Goal: Navigation & Orientation: Find specific page/section

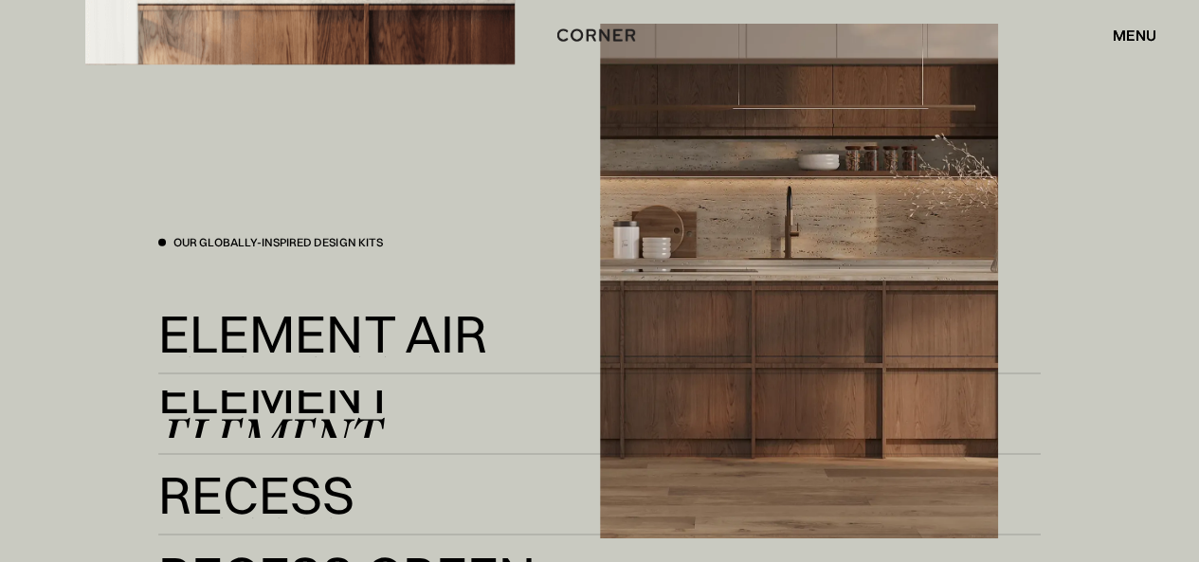
scroll to position [2939, 0]
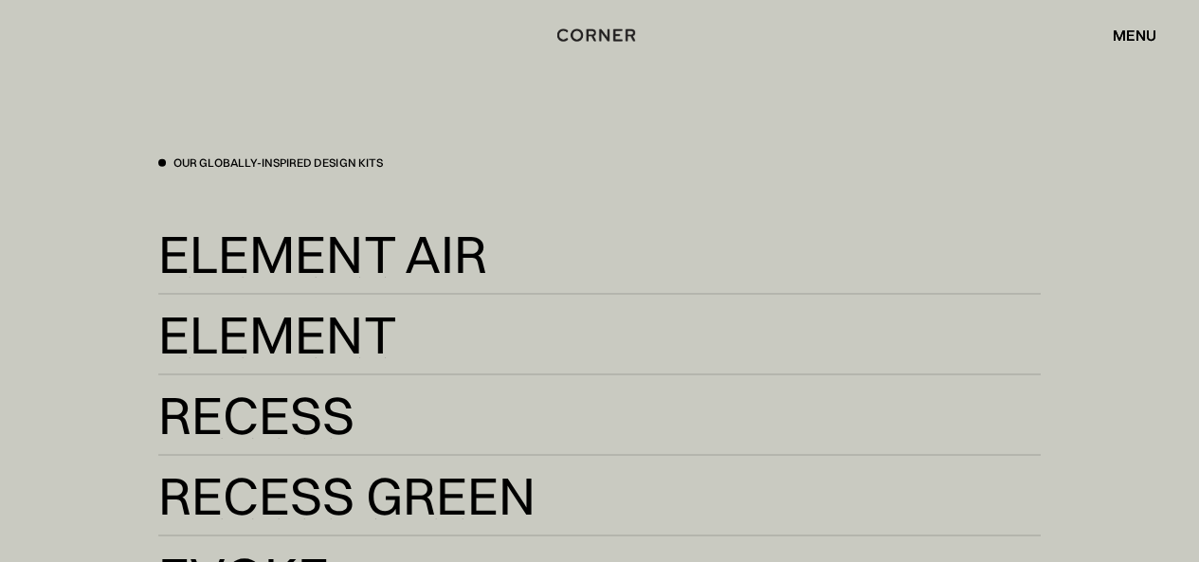
click at [1141, 35] on div "menu" at bounding box center [1135, 34] width 44 height 15
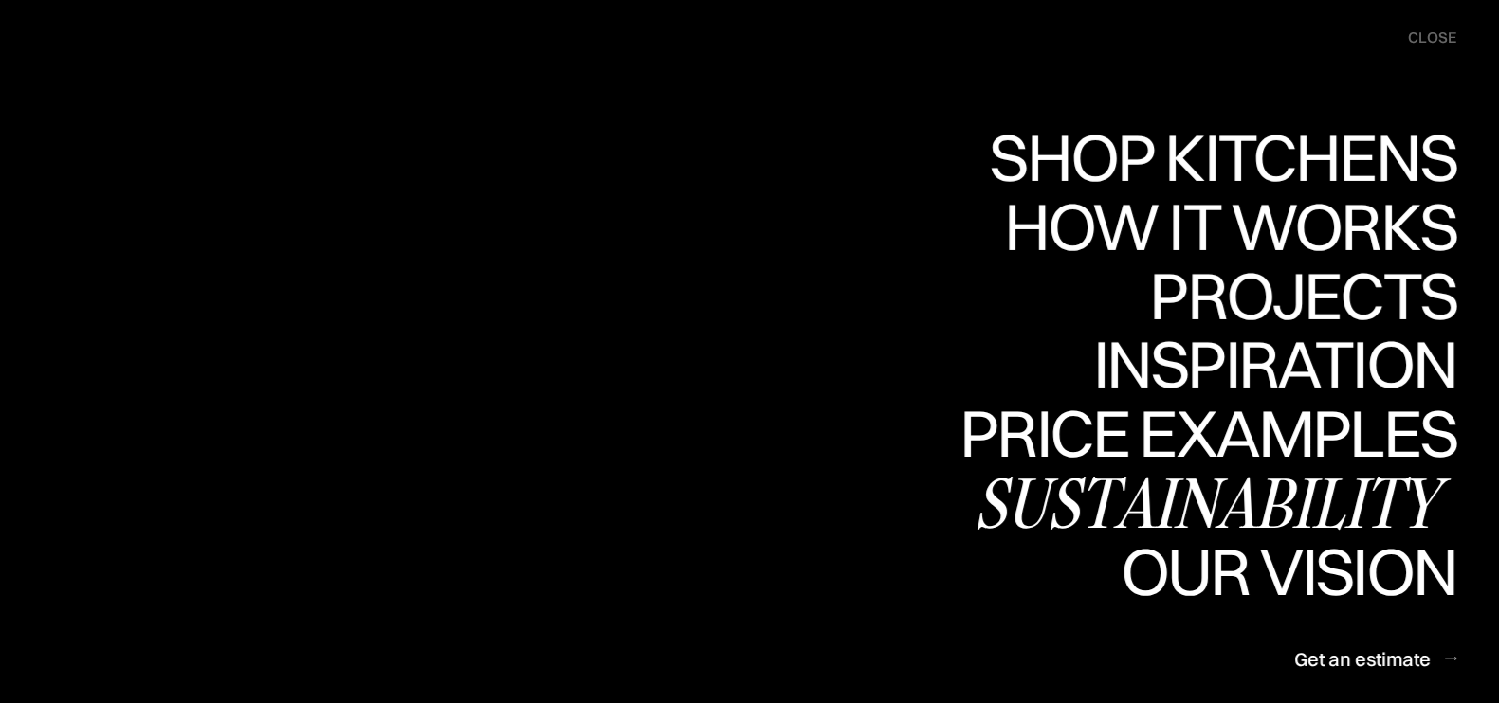
scroll to position [4219, 0]
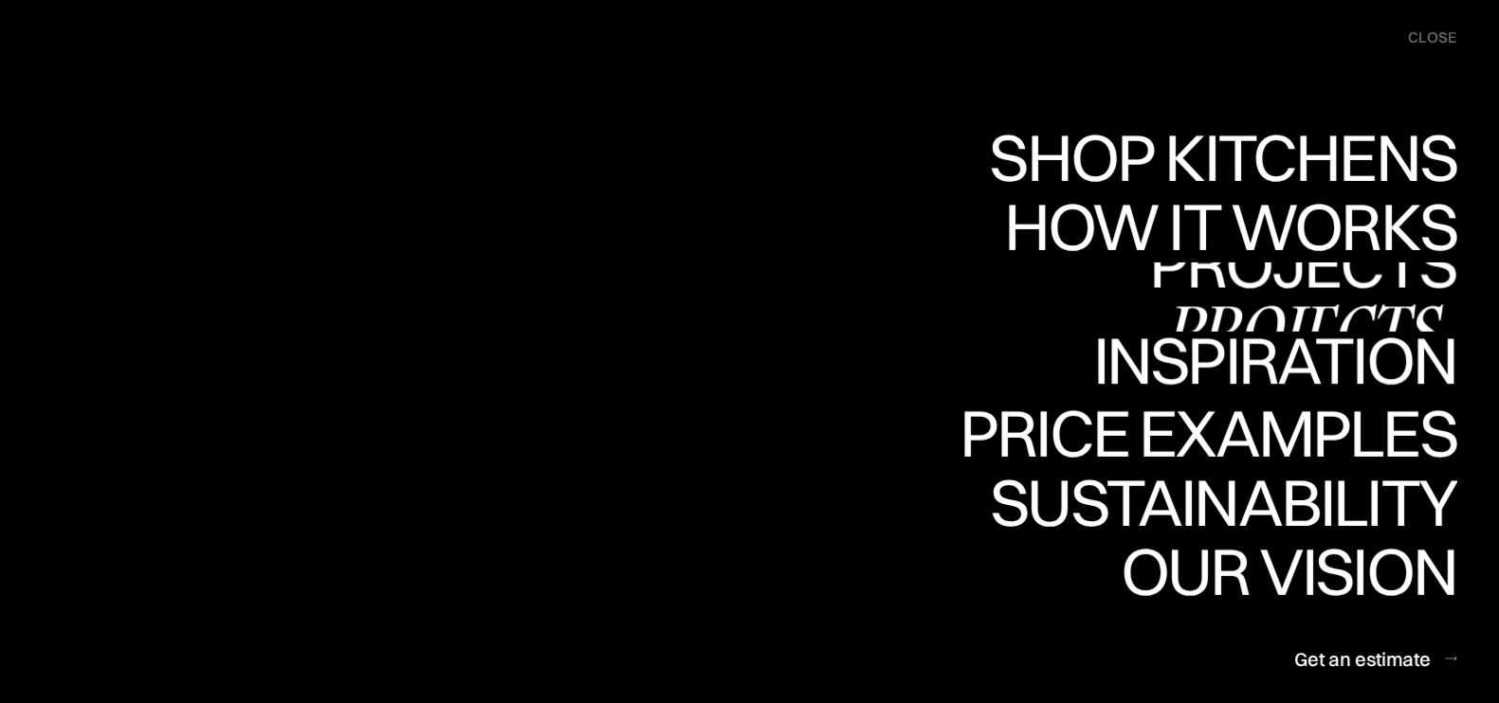
click at [0, 0] on div "Projects" at bounding box center [0, 0] width 0 height 0
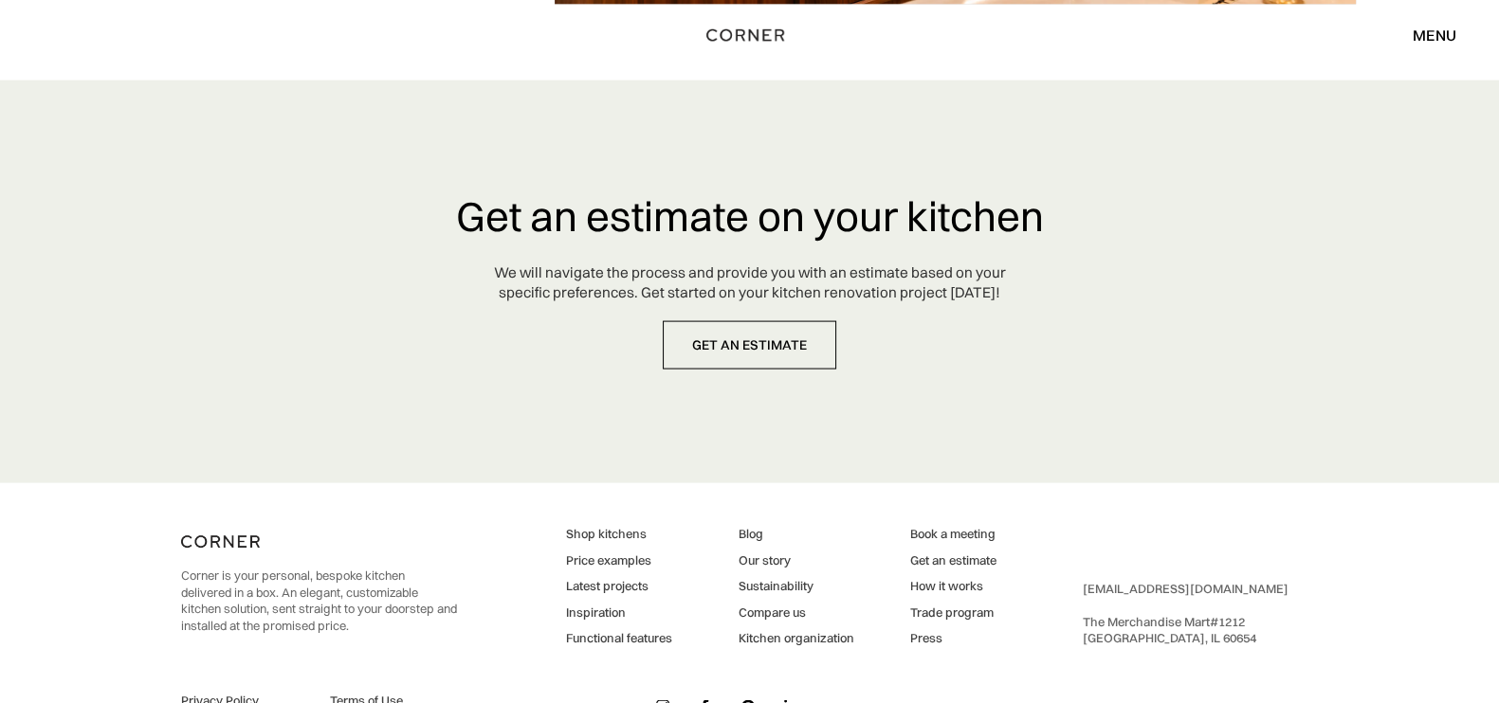
scroll to position [5001, 0]
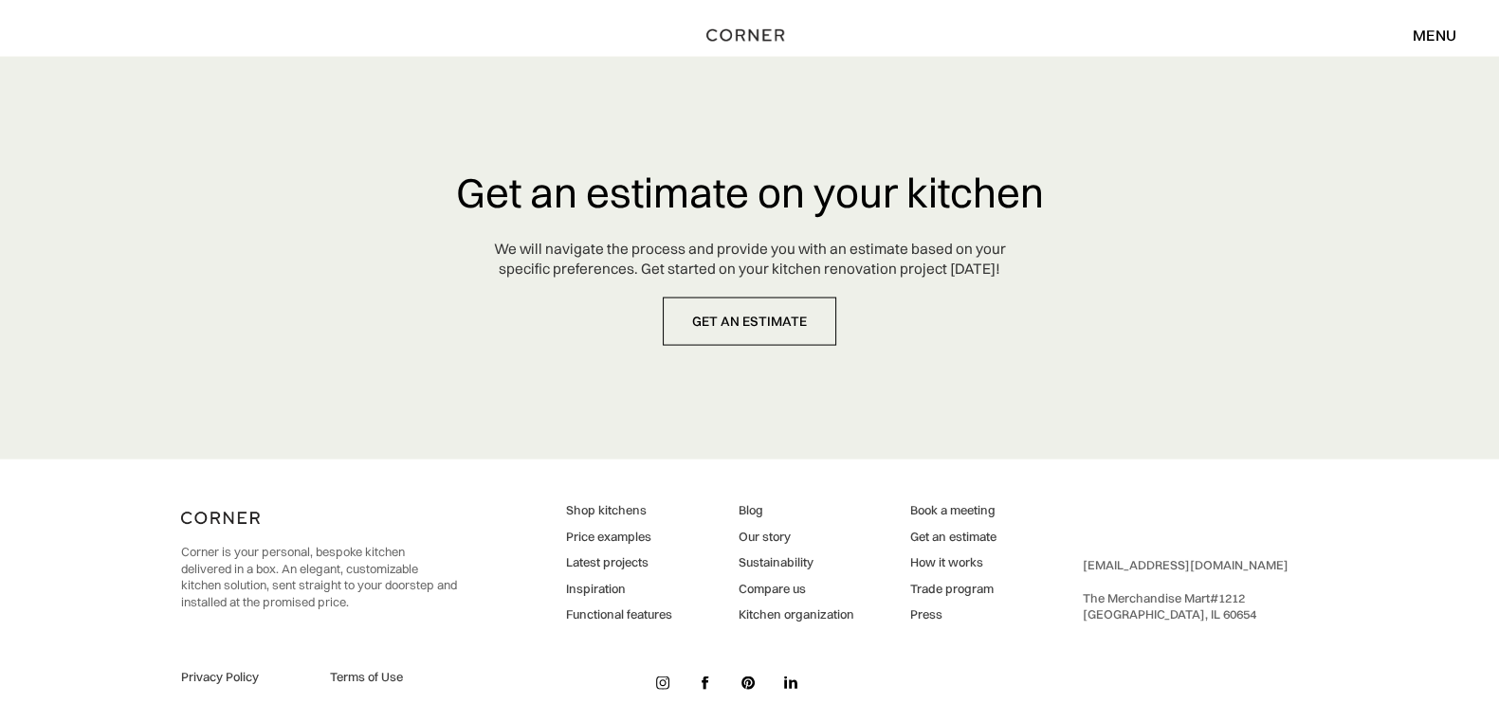
click at [662, 677] on img at bounding box center [662, 683] width 13 height 13
click at [796, 669] on link at bounding box center [790, 683] width 28 height 28
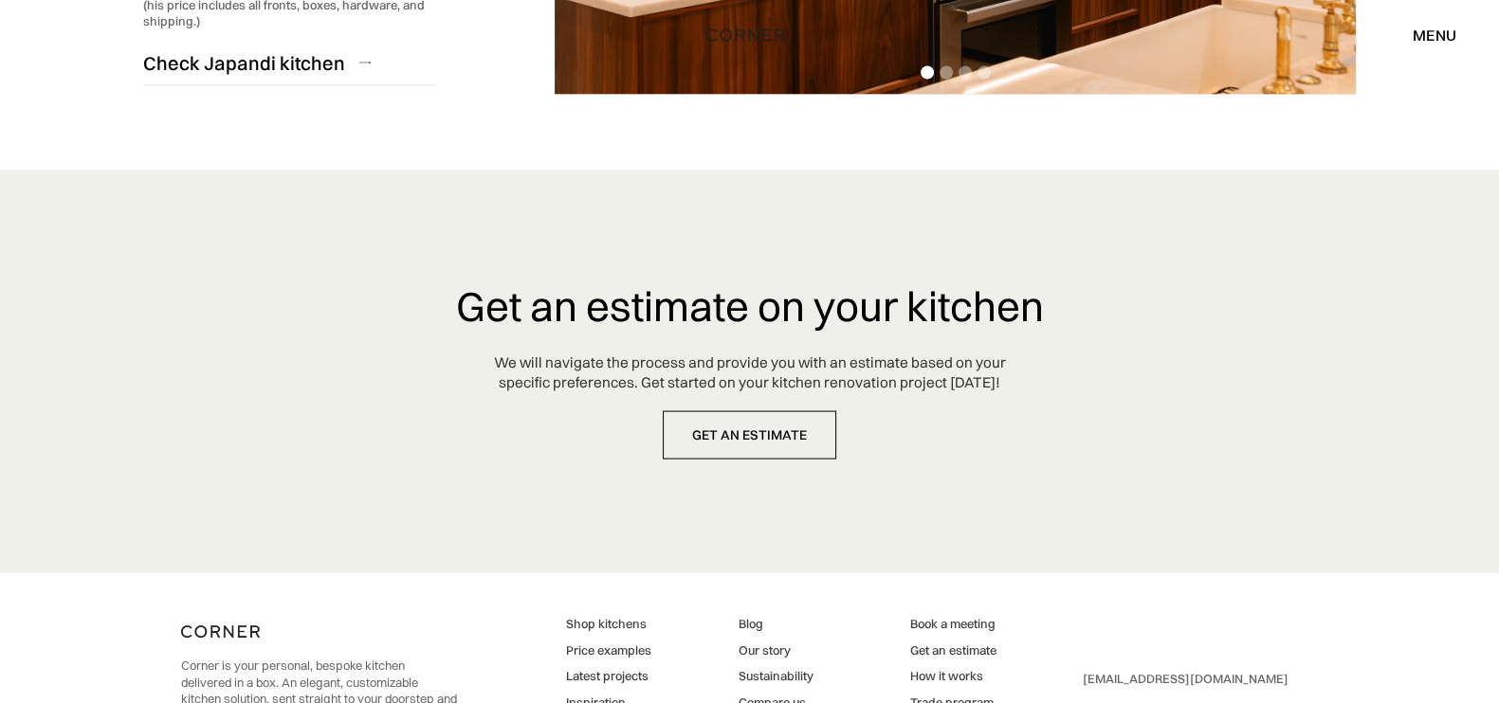
scroll to position [5001, 0]
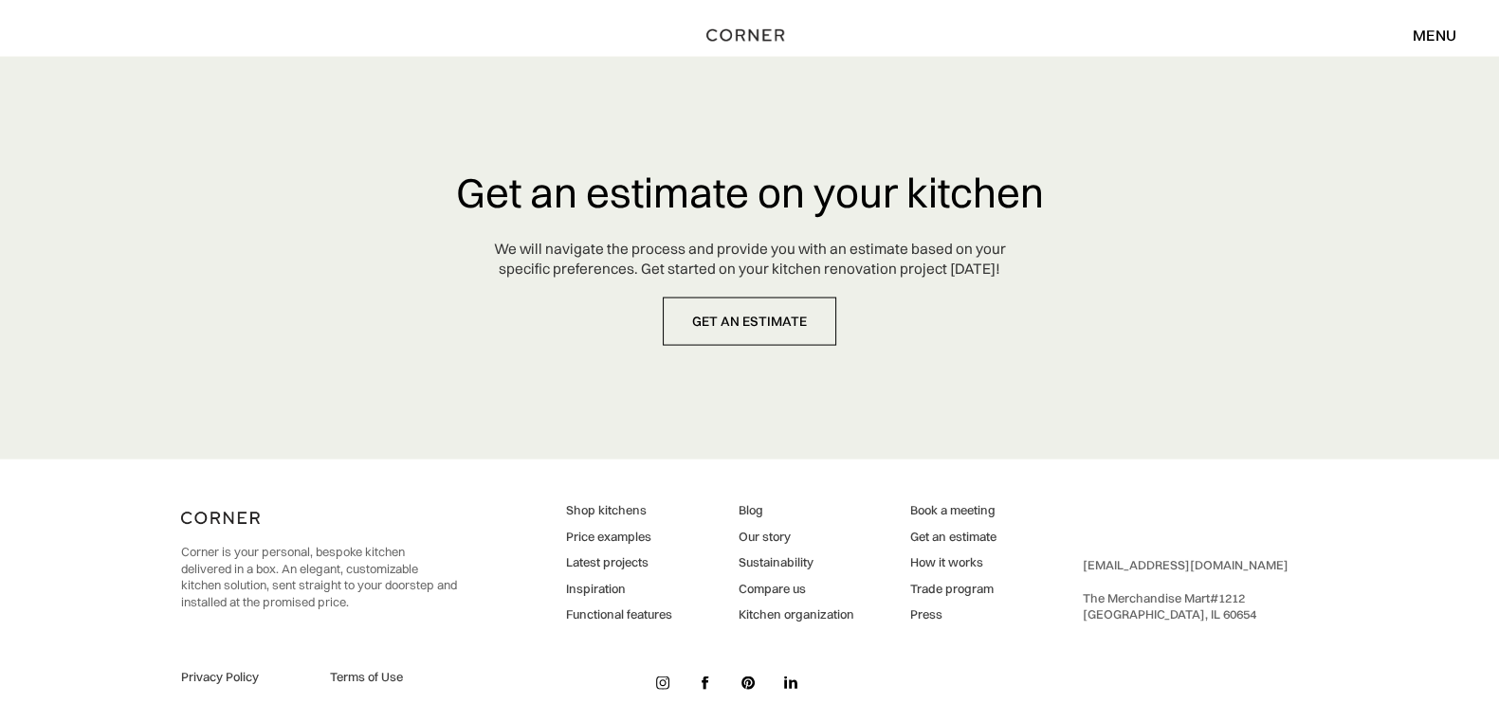
click at [664, 677] on img at bounding box center [662, 683] width 13 height 13
click at [715, 669] on link at bounding box center [705, 683] width 28 height 28
click at [749, 677] on img at bounding box center [747, 683] width 13 height 13
